Goal: Transaction & Acquisition: Purchase product/service

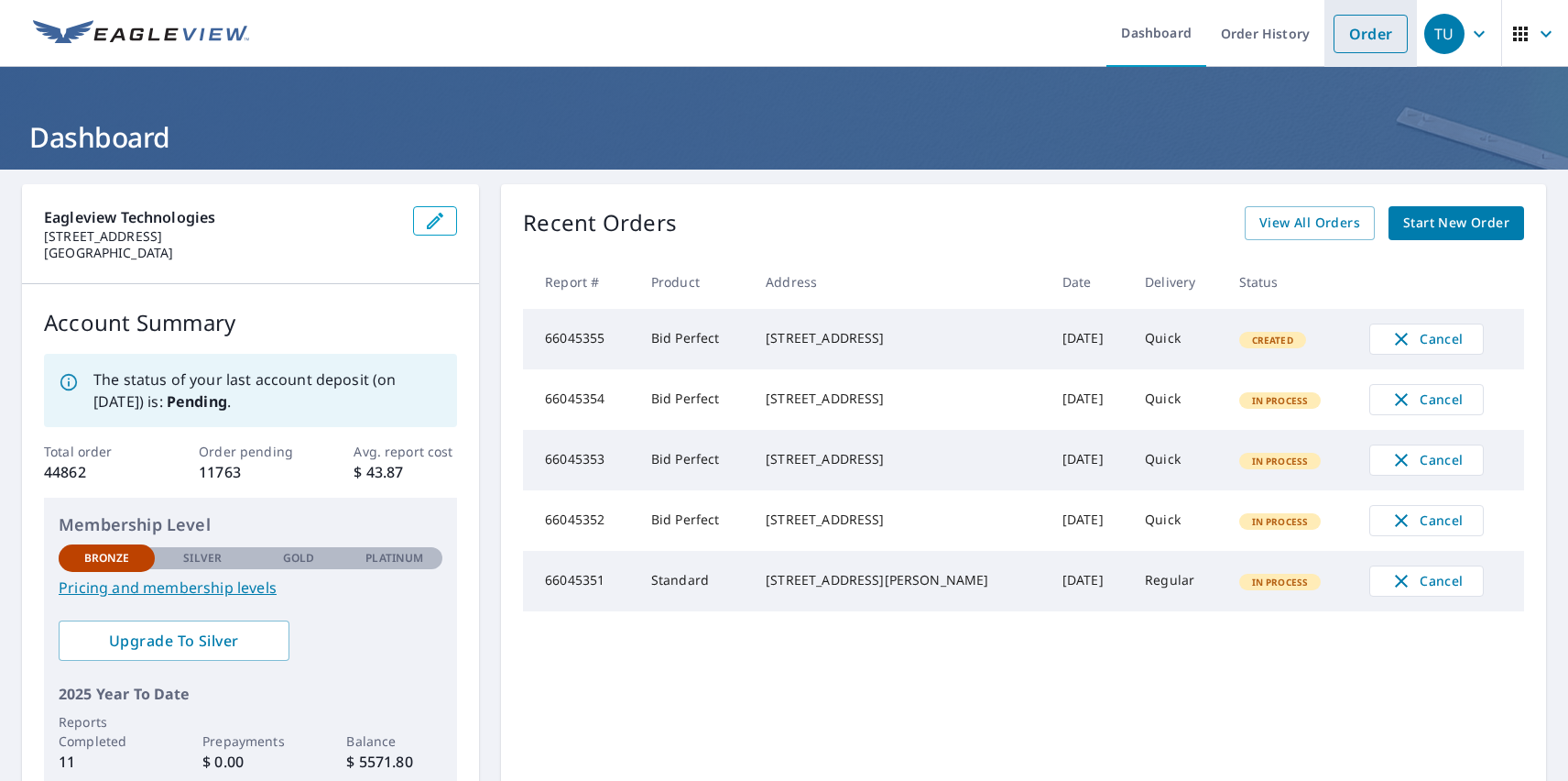
click at [1356, 33] on link "Order" at bounding box center [1370, 34] width 75 height 39
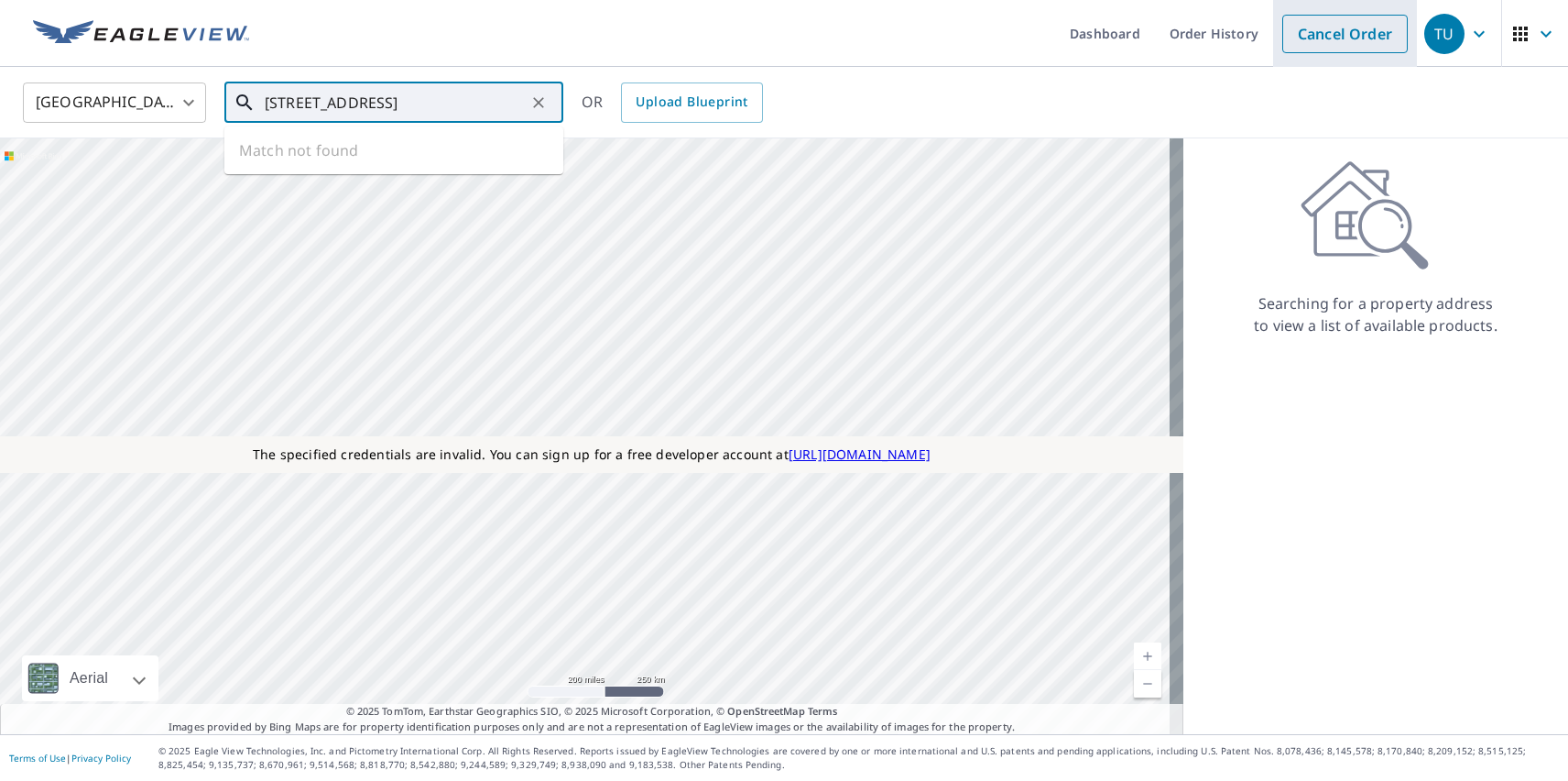
type input "[STREET_ADDRESS]"
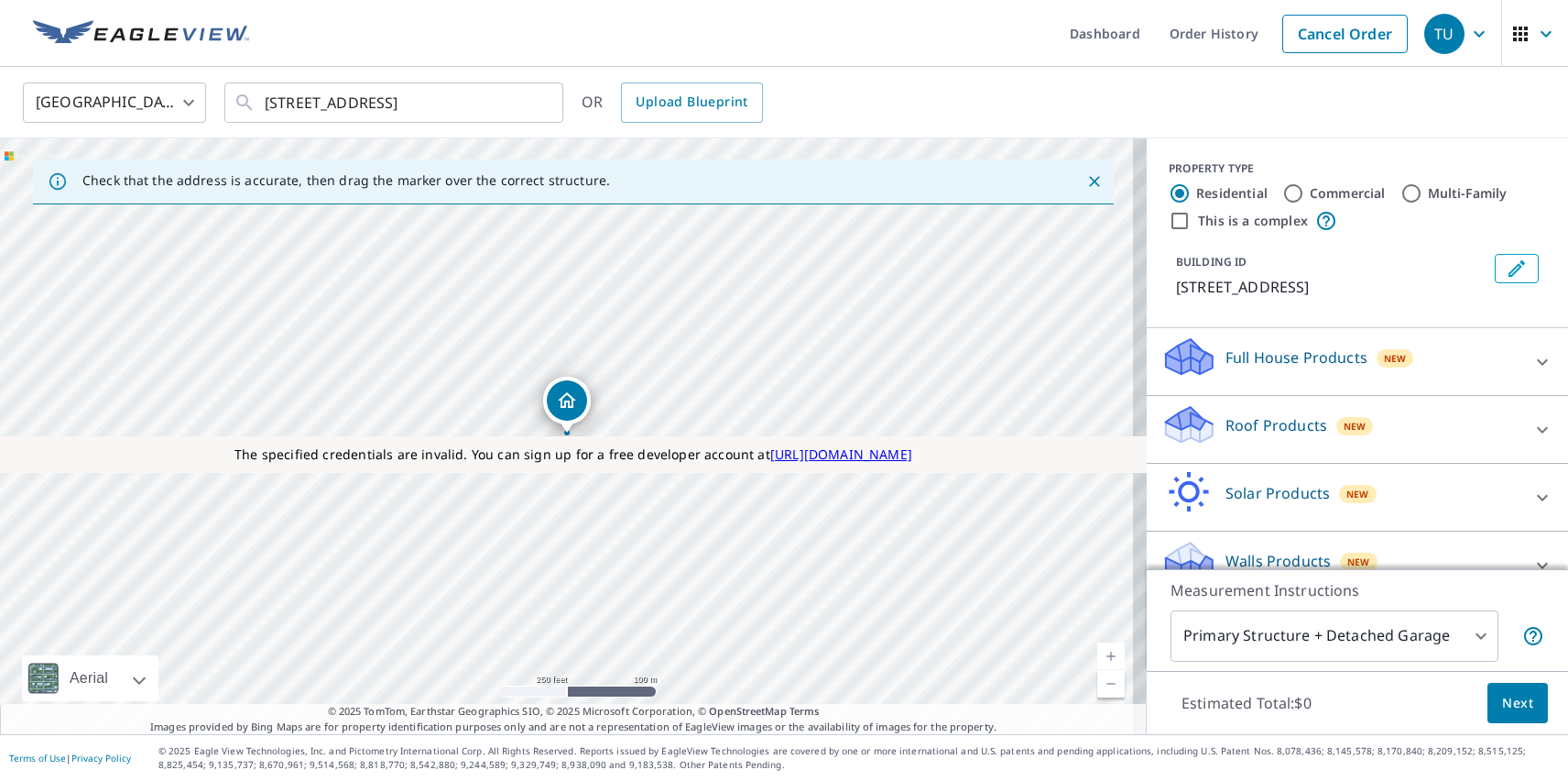
click at [1430, 33] on div "TU" at bounding box center [1444, 34] width 41 height 41
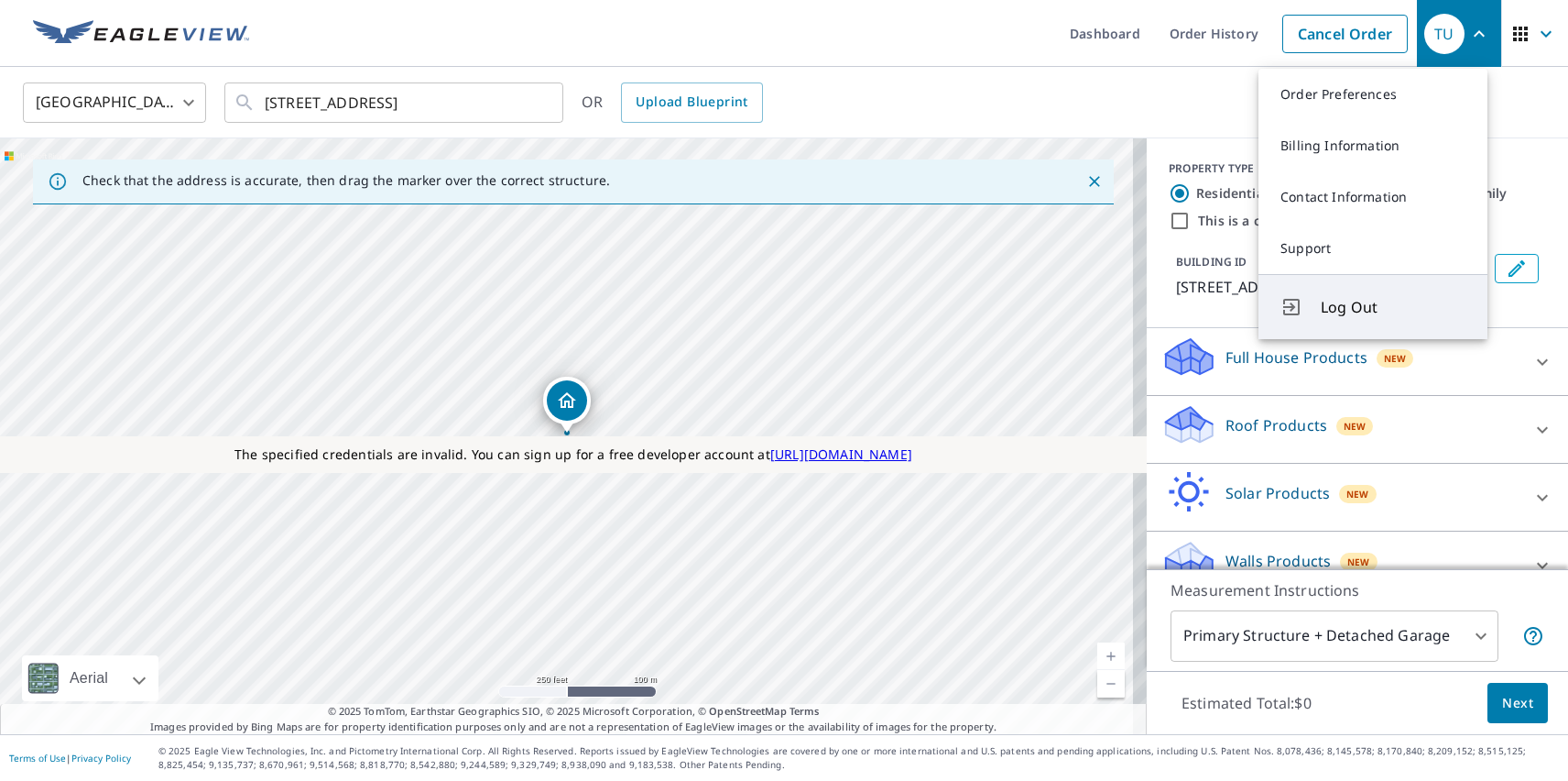
click at [1393, 307] on span "Log Out" at bounding box center [1392, 306] width 144 height 22
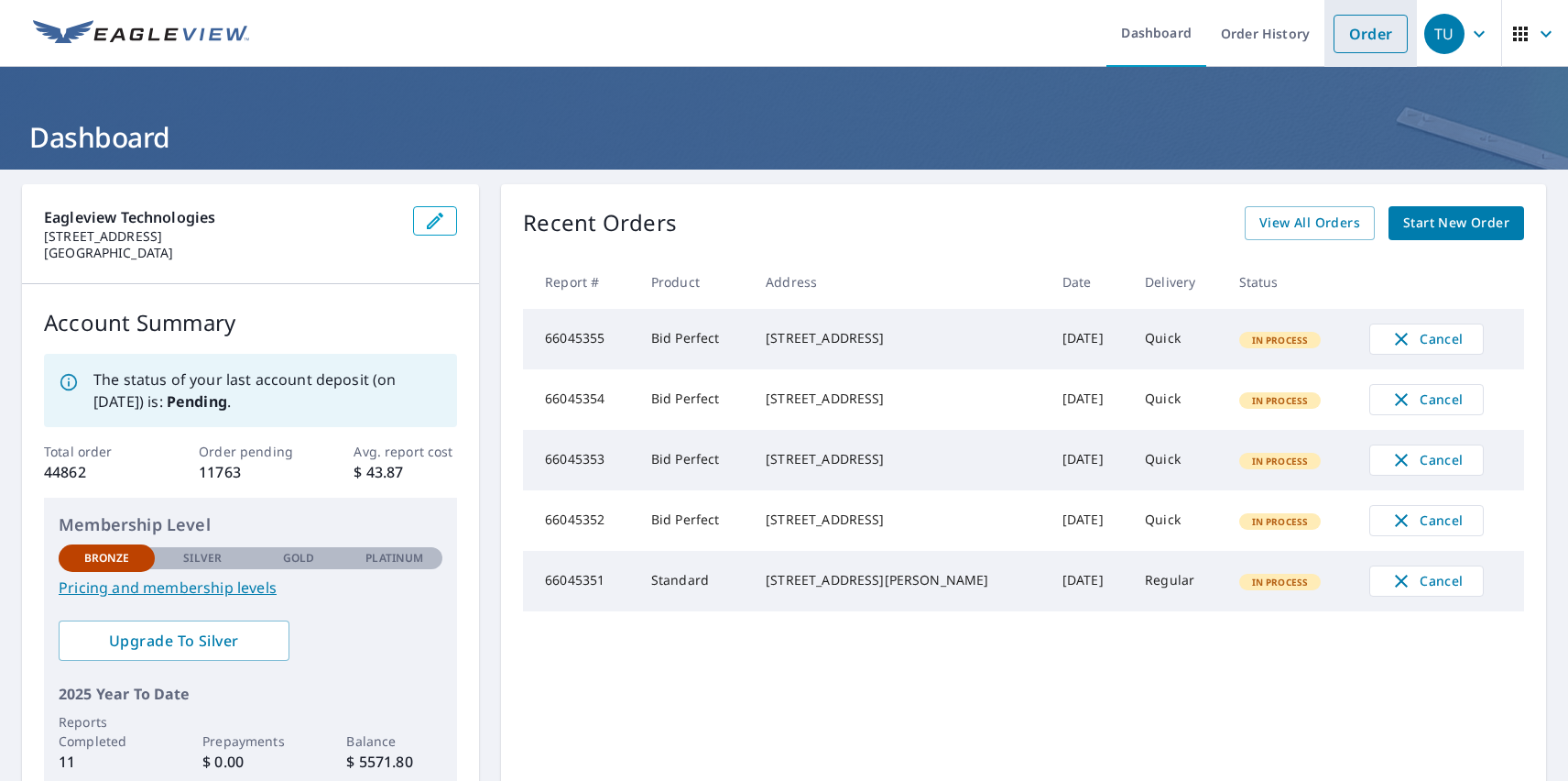
click at [1356, 33] on link "Order" at bounding box center [1370, 34] width 75 height 39
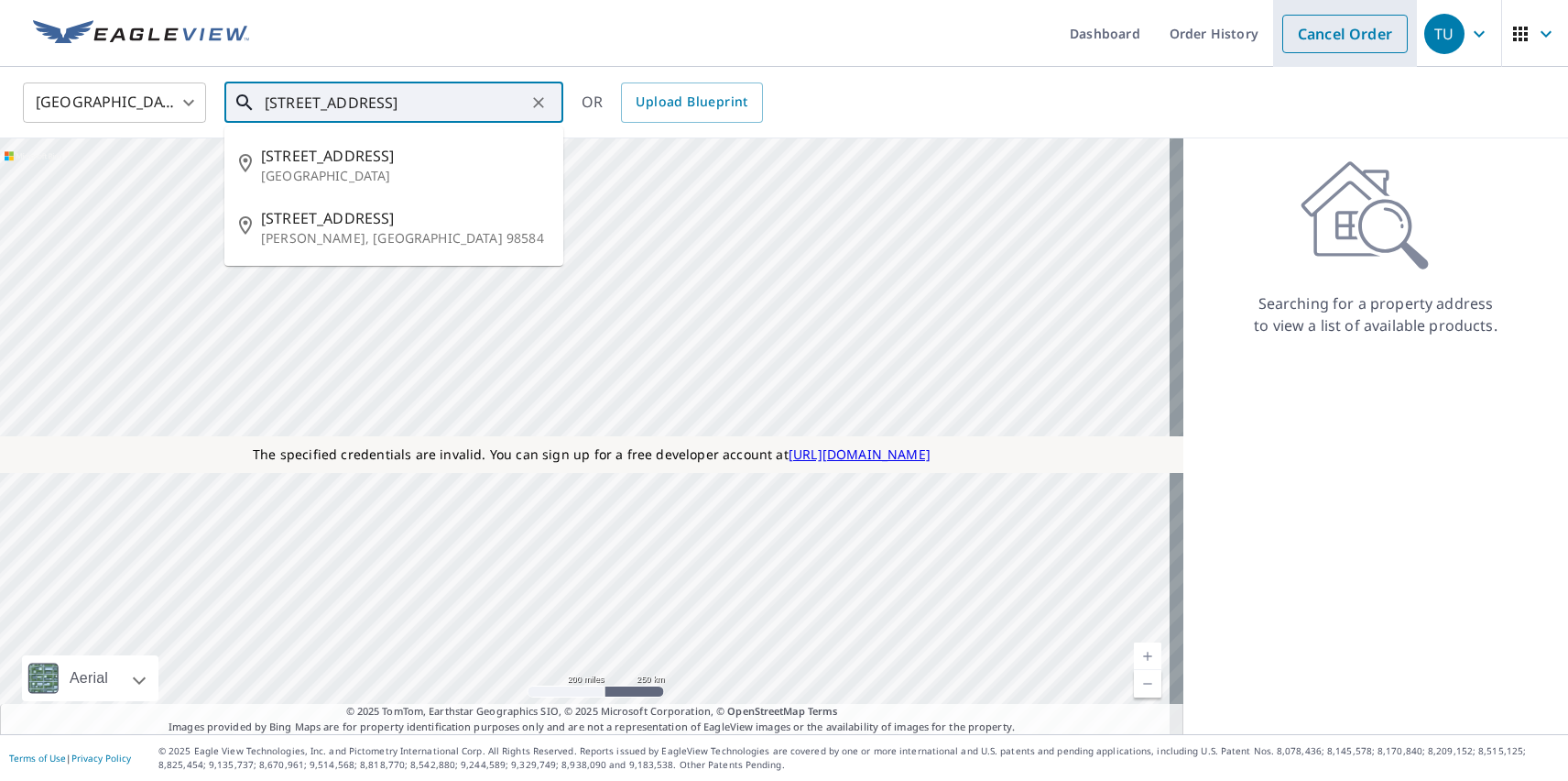
type input "[STREET_ADDRESS]"
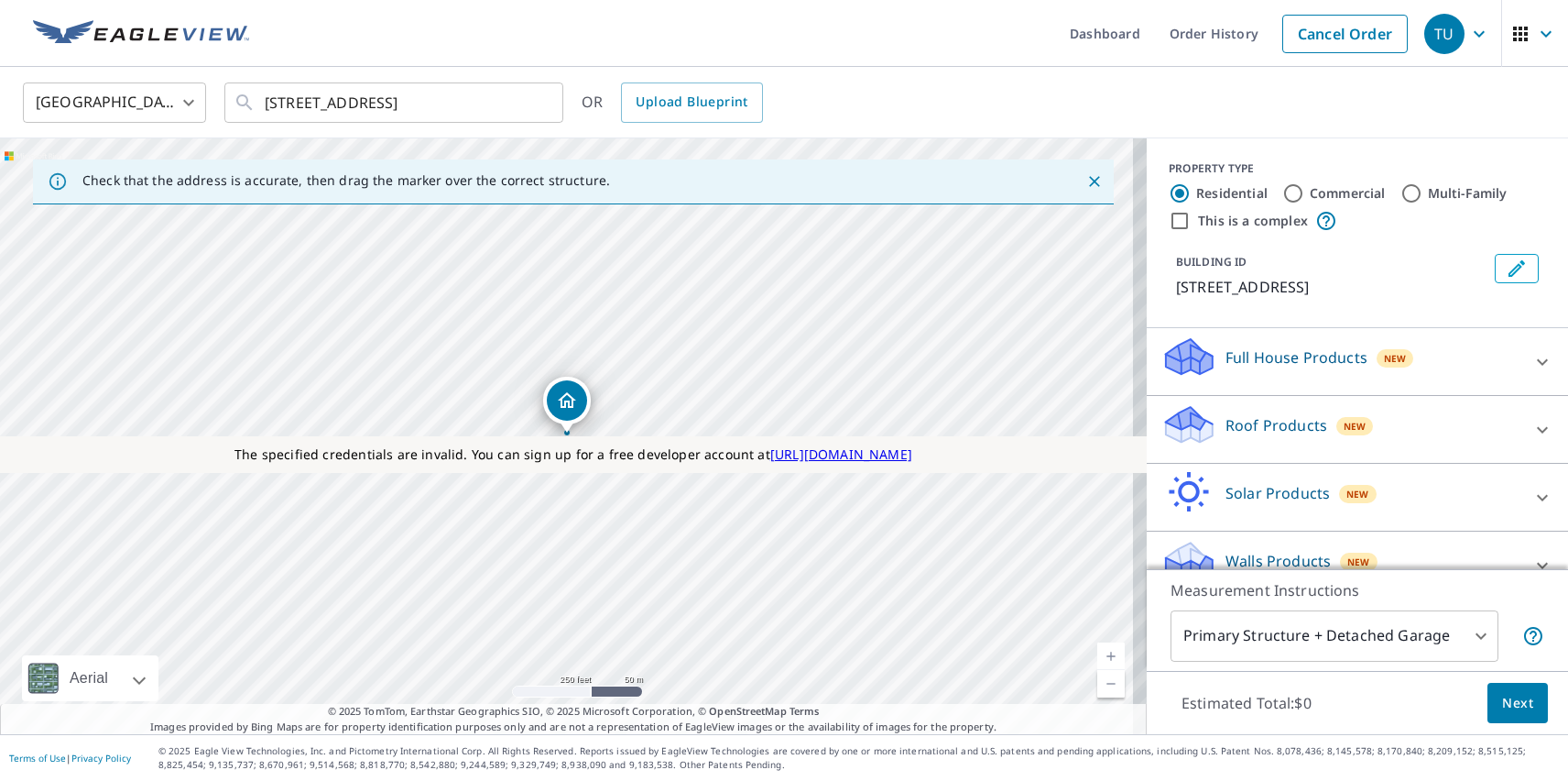
click at [1430, 33] on div "TU" at bounding box center [1444, 34] width 41 height 41
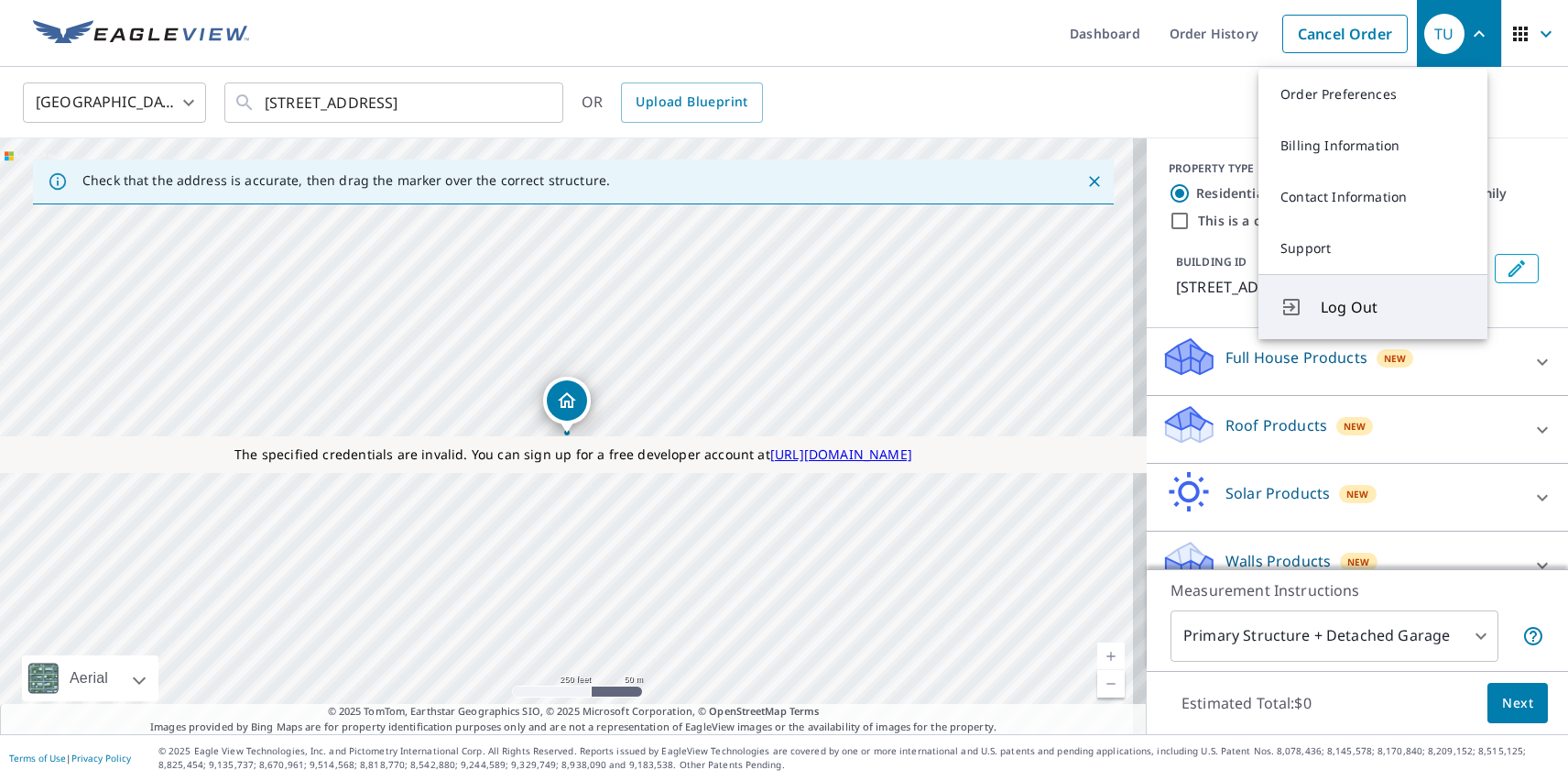
click at [1393, 307] on span "Log Out" at bounding box center [1392, 306] width 144 height 22
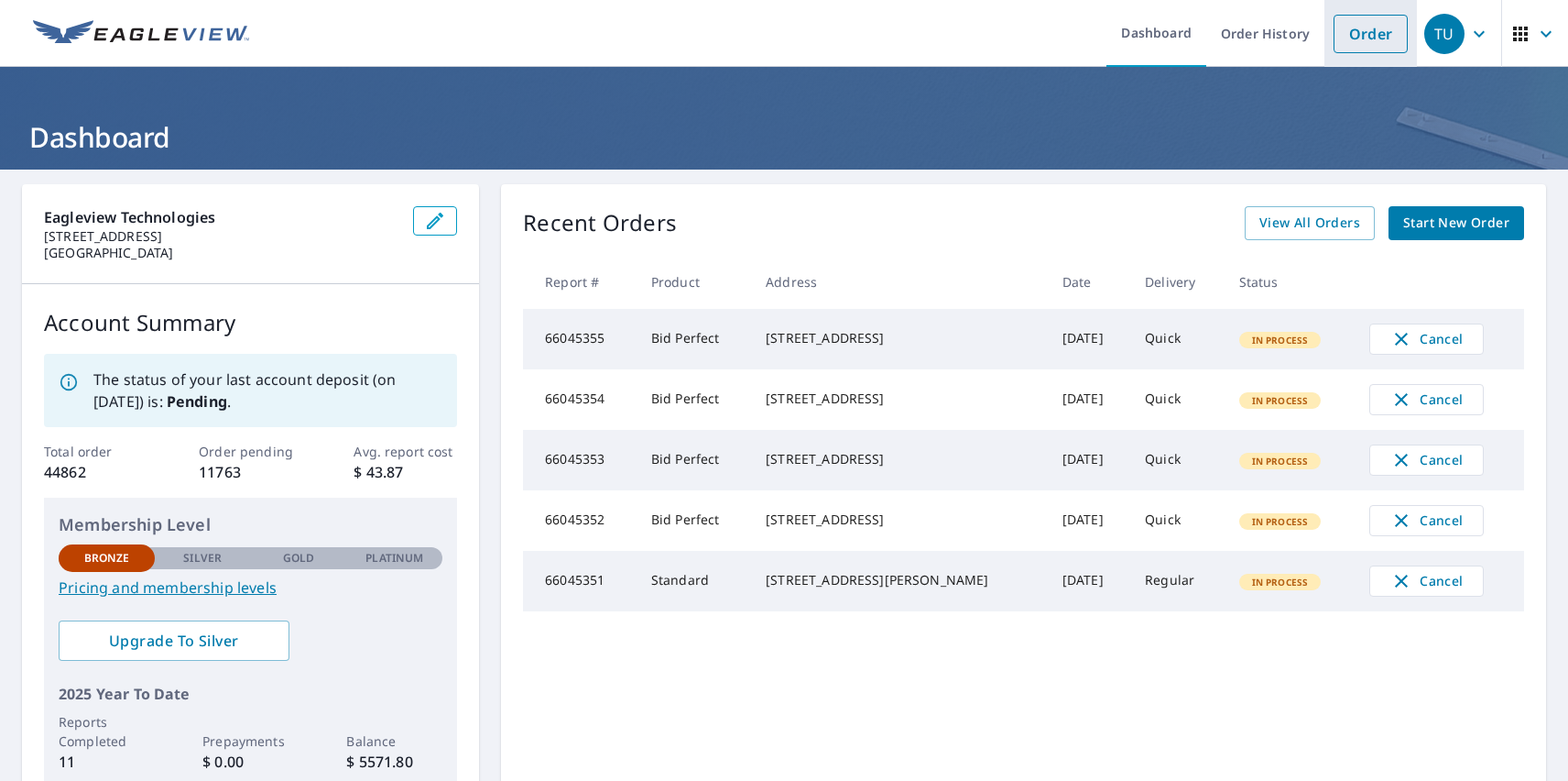
click at [1356, 33] on link "Order" at bounding box center [1370, 34] width 75 height 39
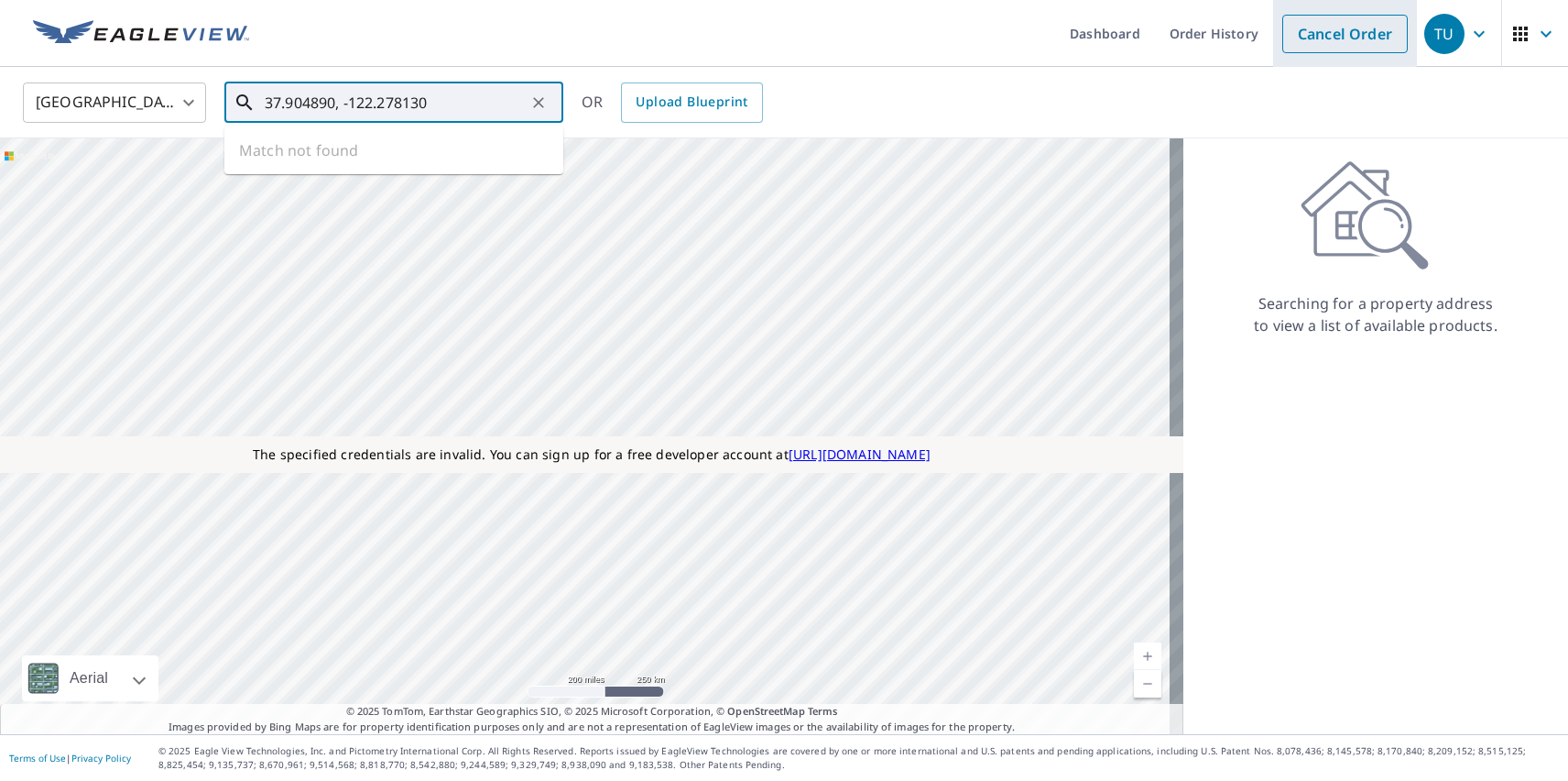
type input "37.904890, -122.278130"
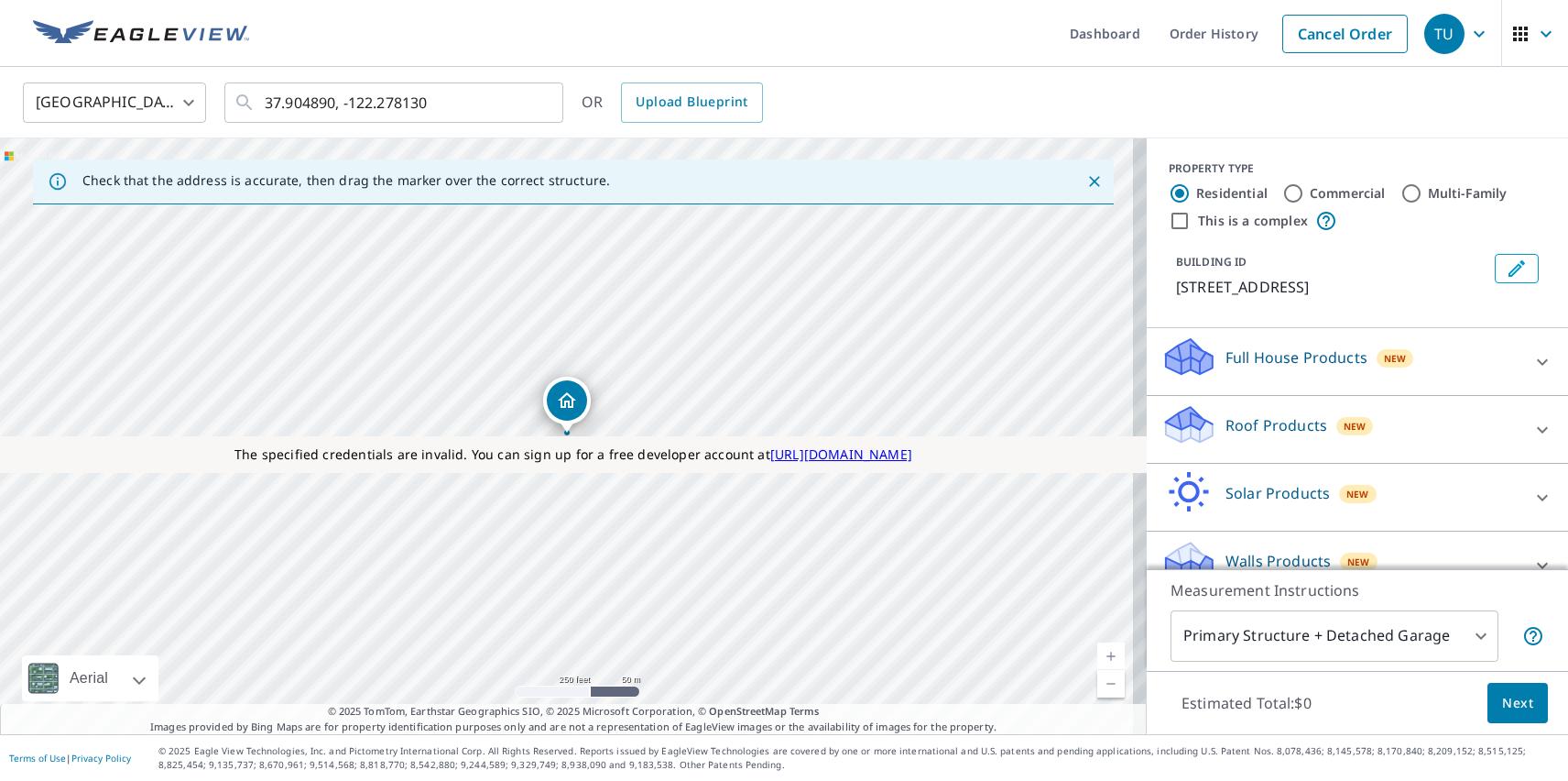
click at [1430, 33] on div "TU" at bounding box center [1444, 34] width 41 height 41
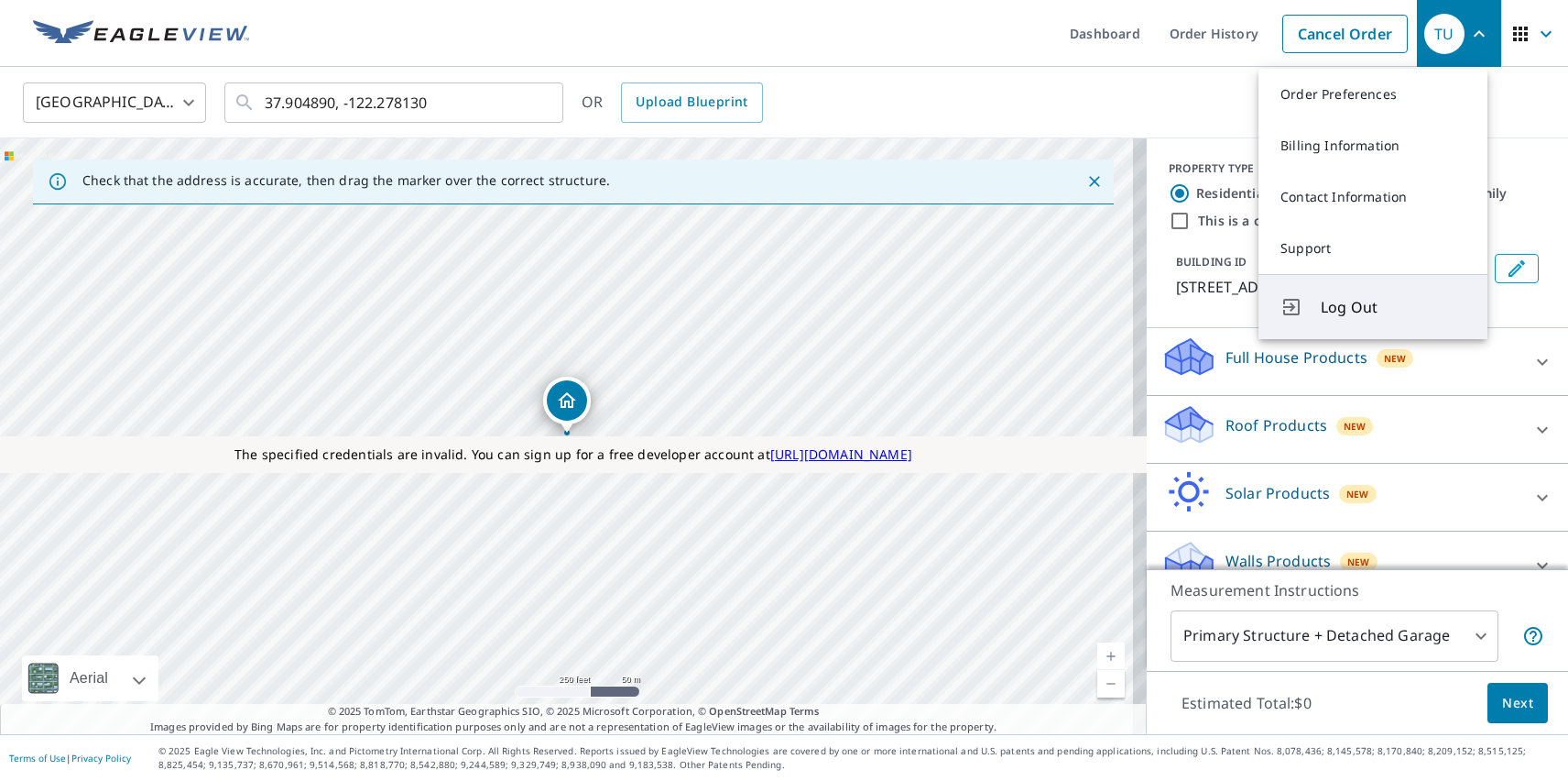
click at [1393, 307] on span "Log Out" at bounding box center [1392, 306] width 144 height 22
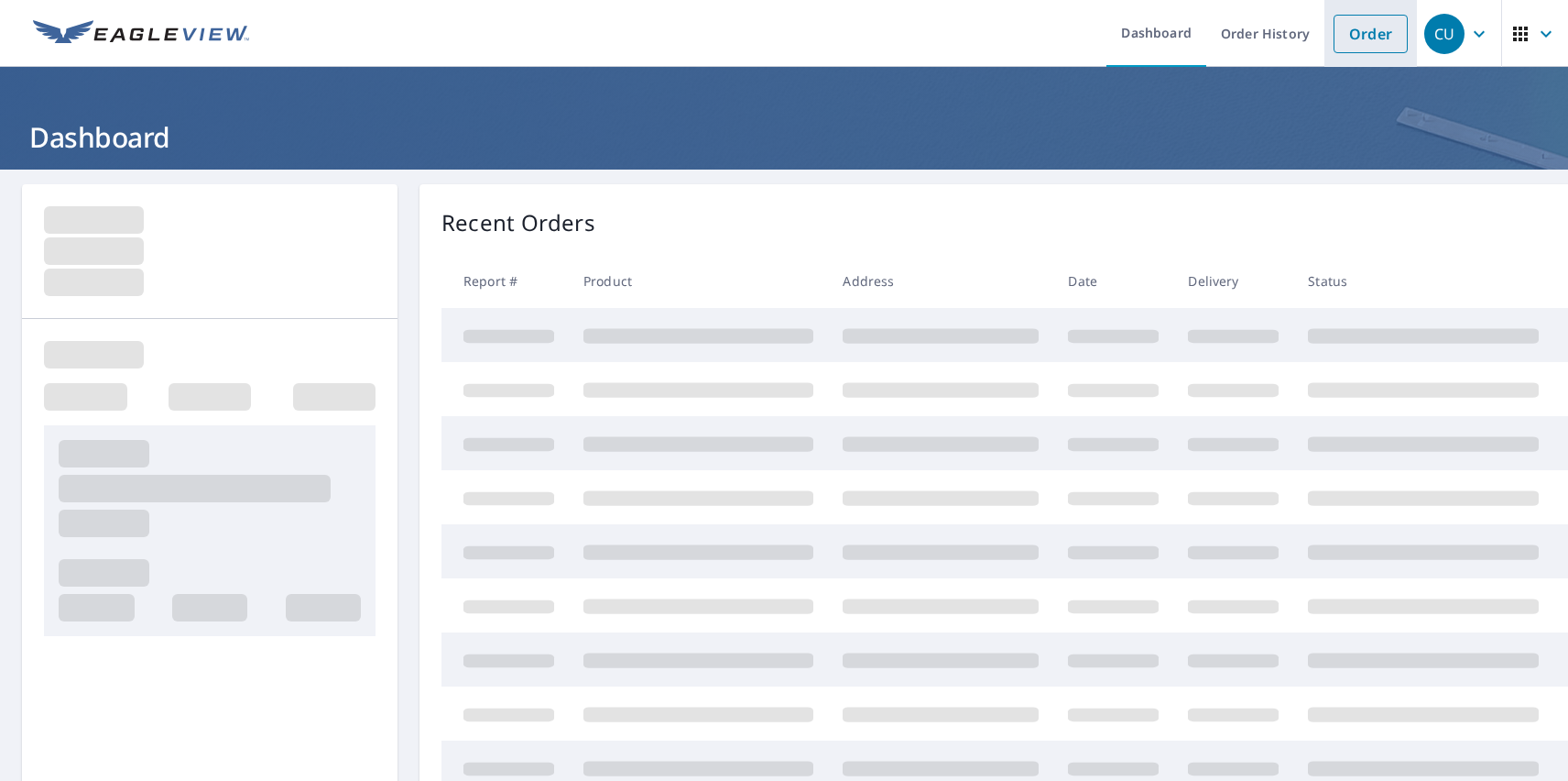
click at [1356, 33] on link "Order" at bounding box center [1370, 34] width 75 height 39
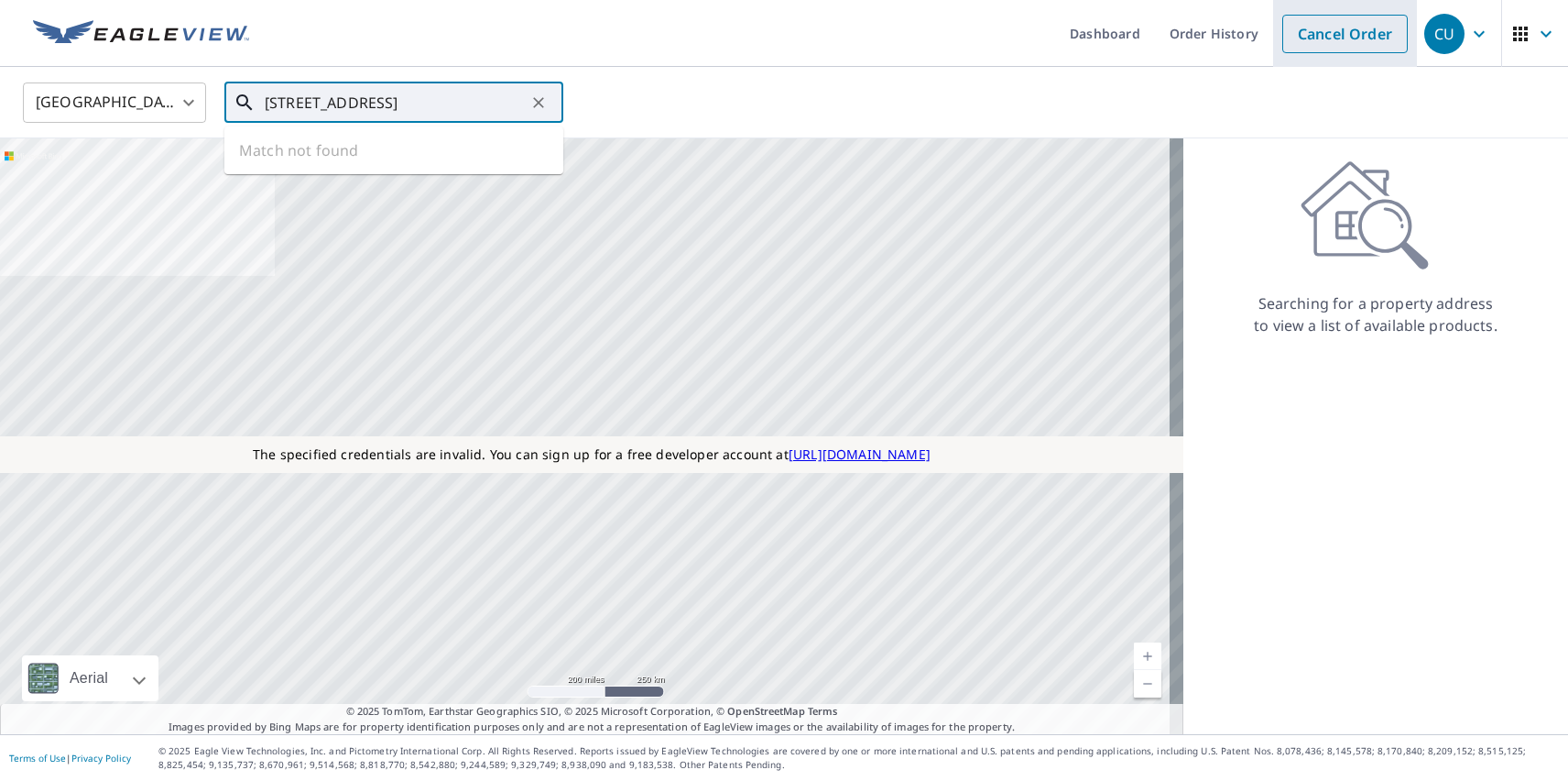
type input "359 Palaugaa, Iqaluit, NU X0A 0H0, Canada"
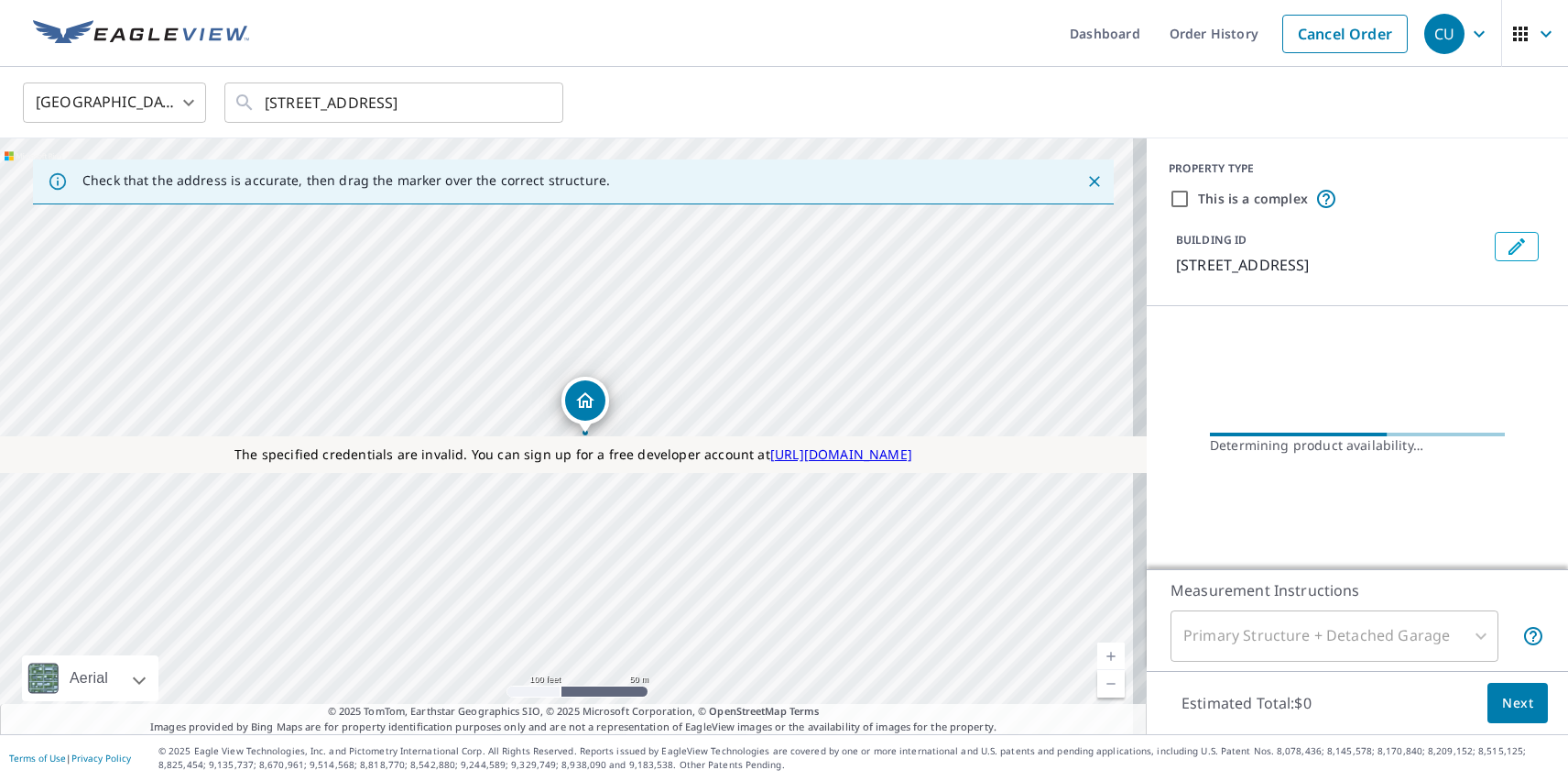
click at [1430, 33] on div "CU" at bounding box center [1444, 34] width 41 height 41
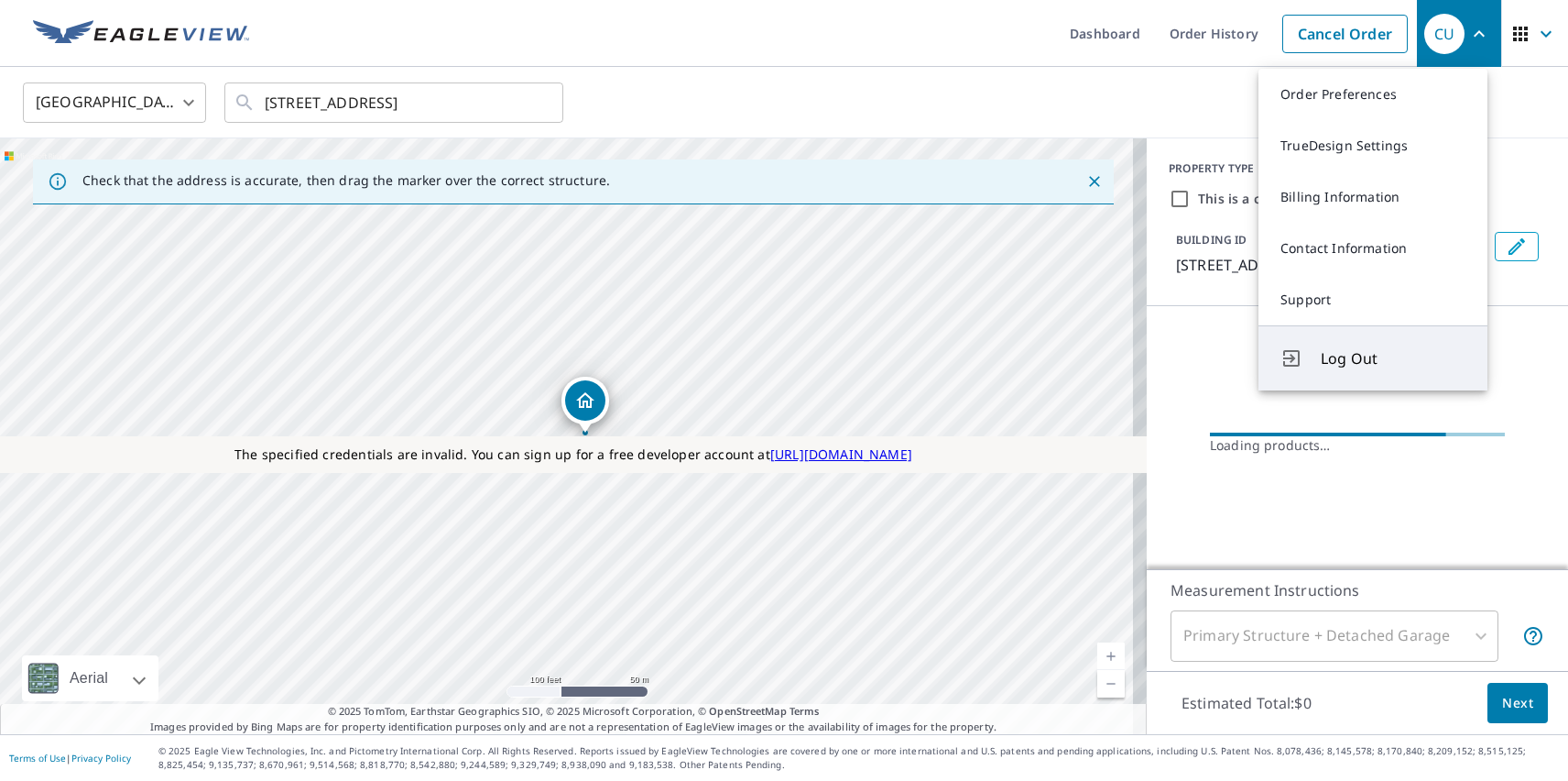
click at [1393, 359] on span "Log Out" at bounding box center [1392, 358] width 144 height 22
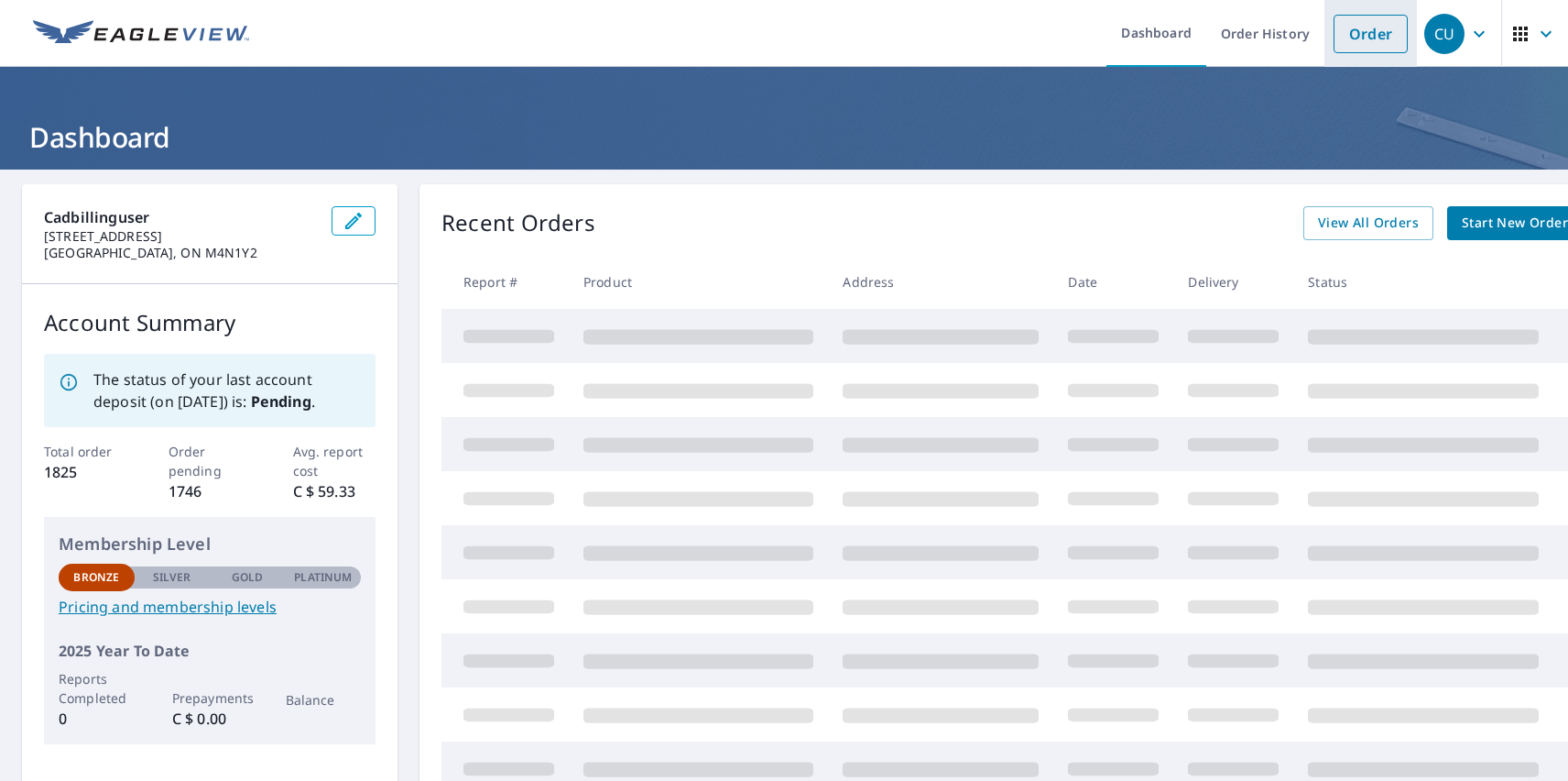
click at [1356, 33] on link "Order" at bounding box center [1370, 34] width 75 height 39
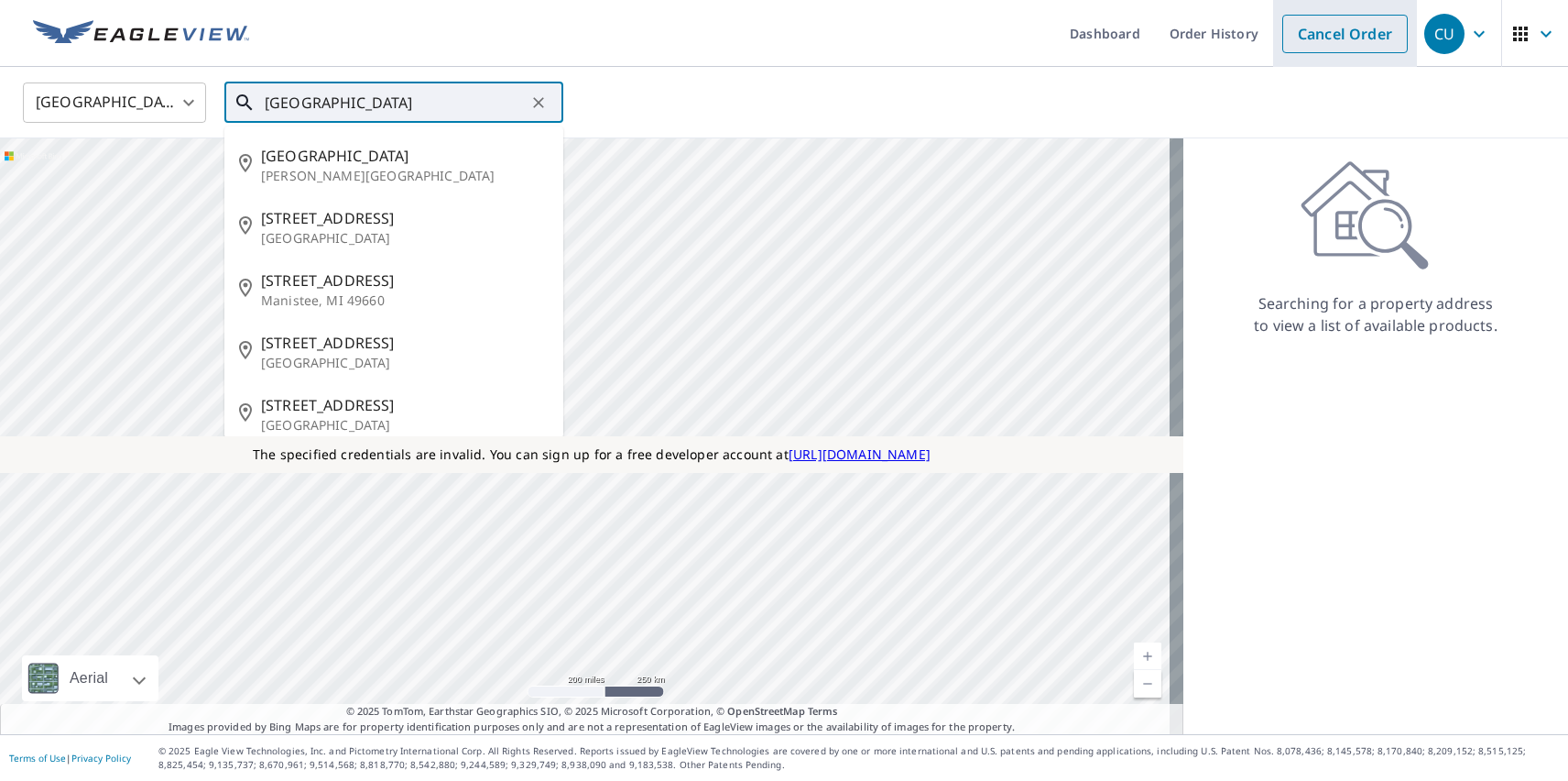
type input "3863 Parkdale"
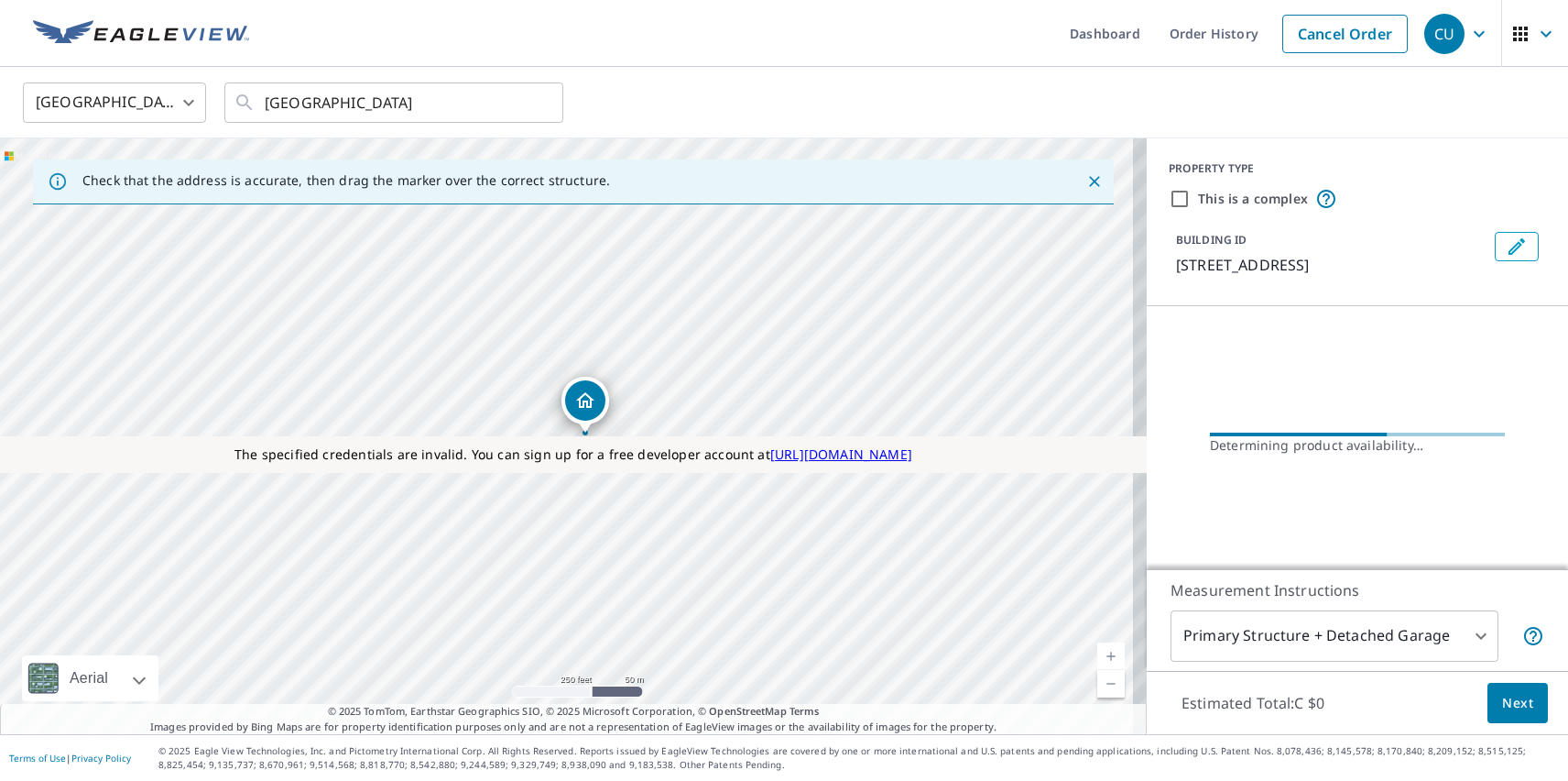
click at [1430, 33] on div "CU" at bounding box center [1444, 34] width 41 height 41
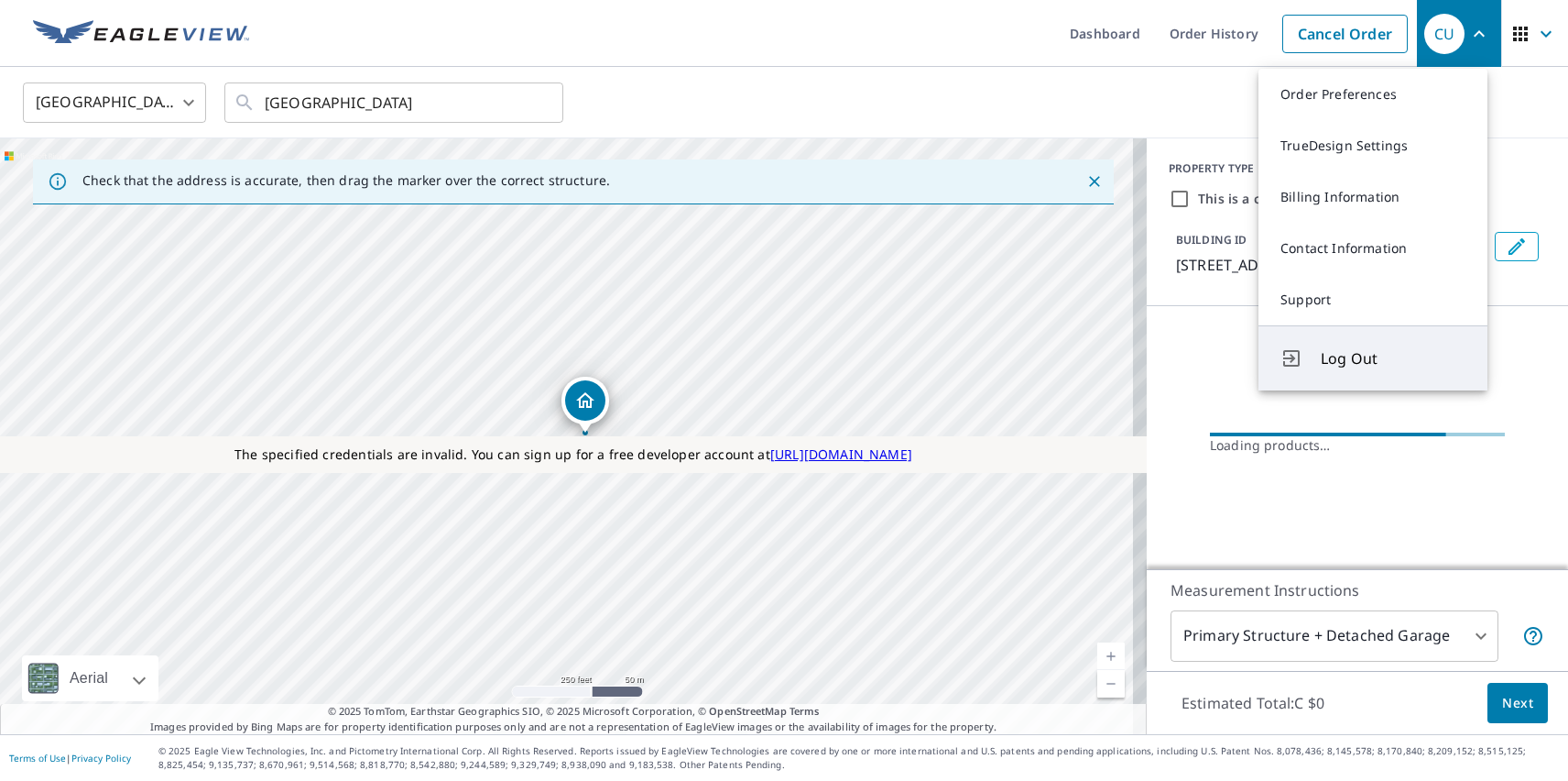
click at [1393, 359] on span "Log Out" at bounding box center [1392, 358] width 144 height 22
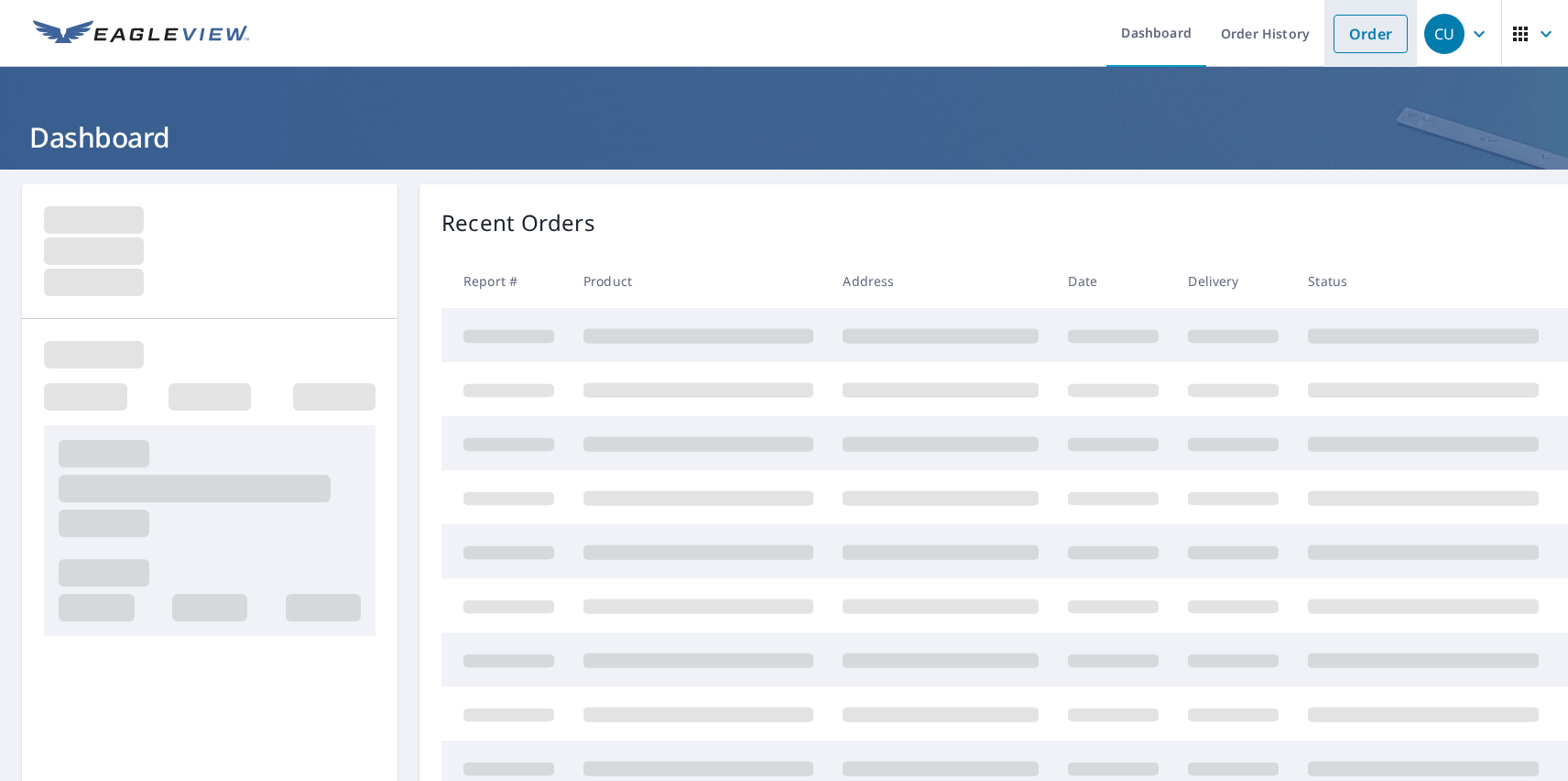
click at [1356, 33] on link "Order" at bounding box center [1370, 34] width 75 height 39
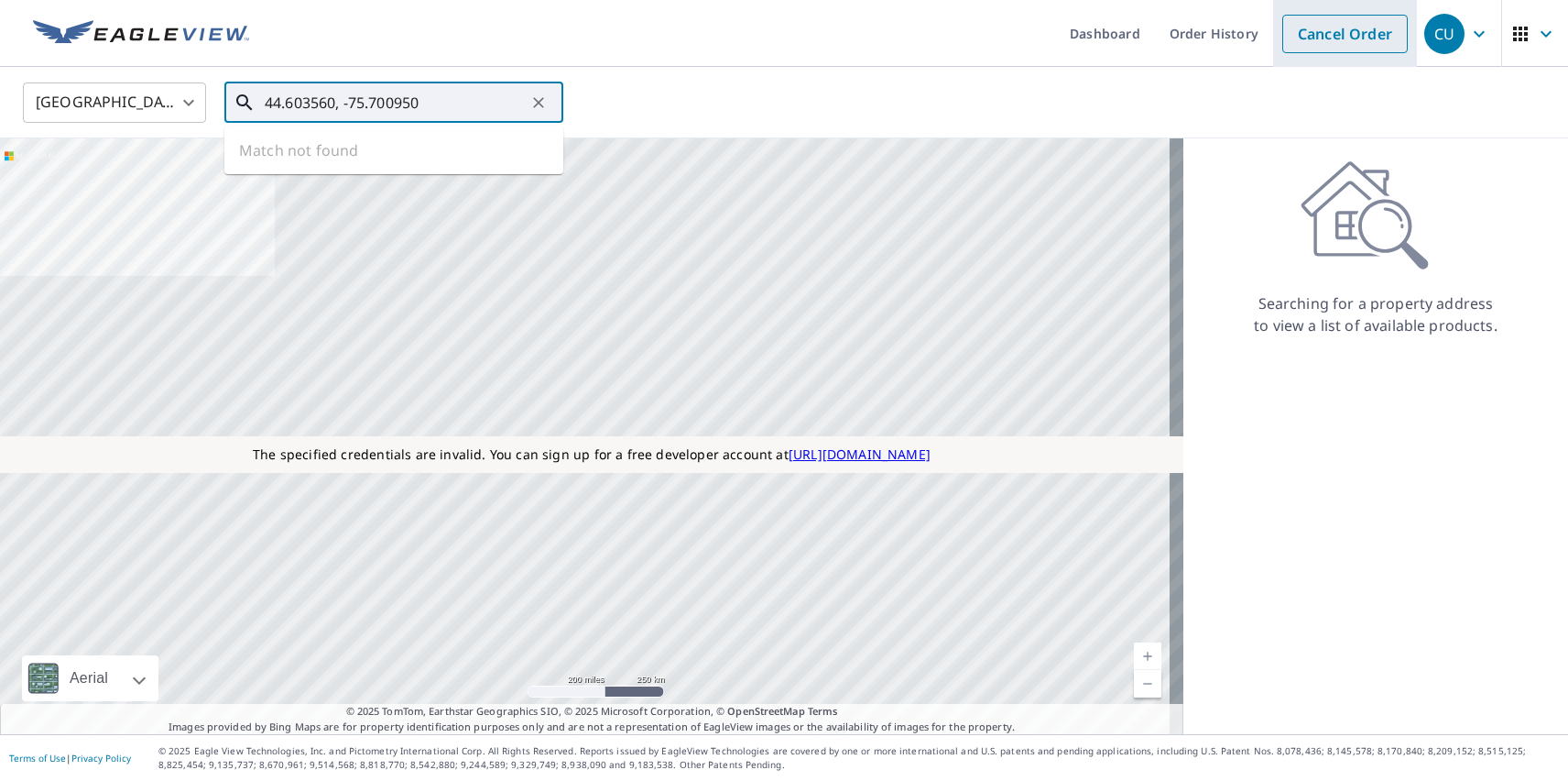
type input "44.603560, -75.700950"
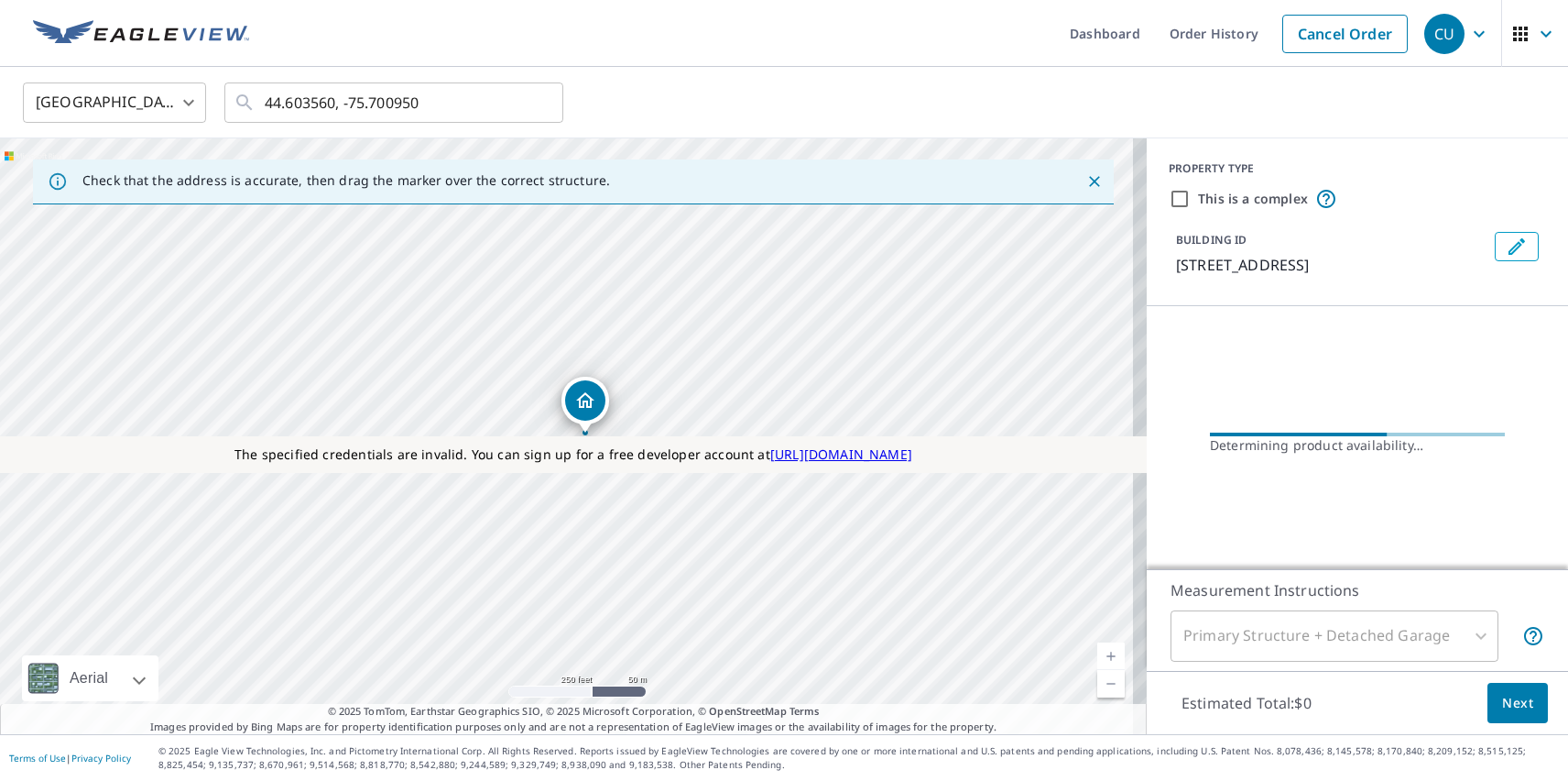
click at [1430, 33] on div "CU" at bounding box center [1444, 34] width 41 height 41
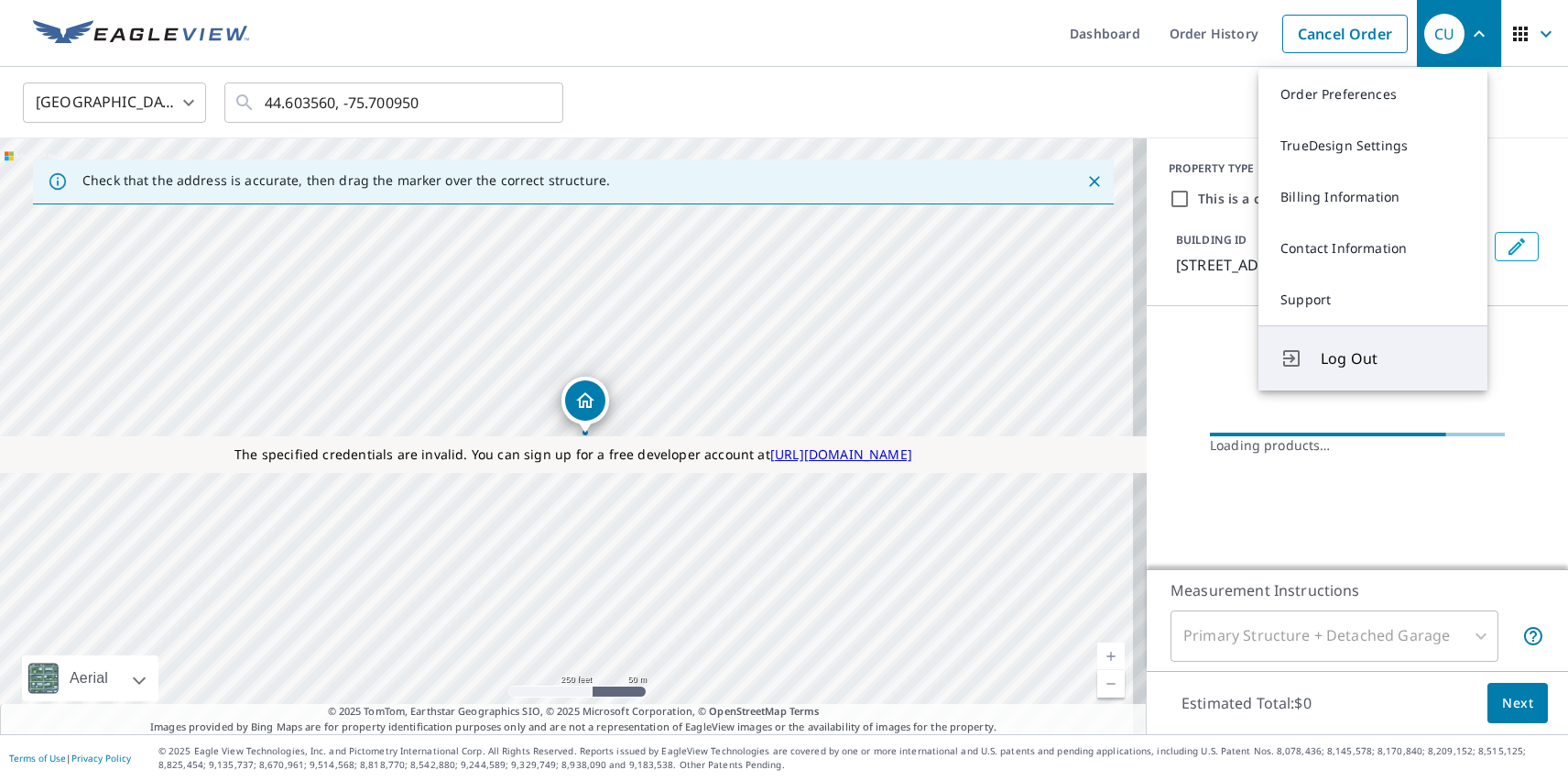
click at [1393, 359] on span "Log Out" at bounding box center [1392, 358] width 144 height 22
